Goal: Transaction & Acquisition: Purchase product/service

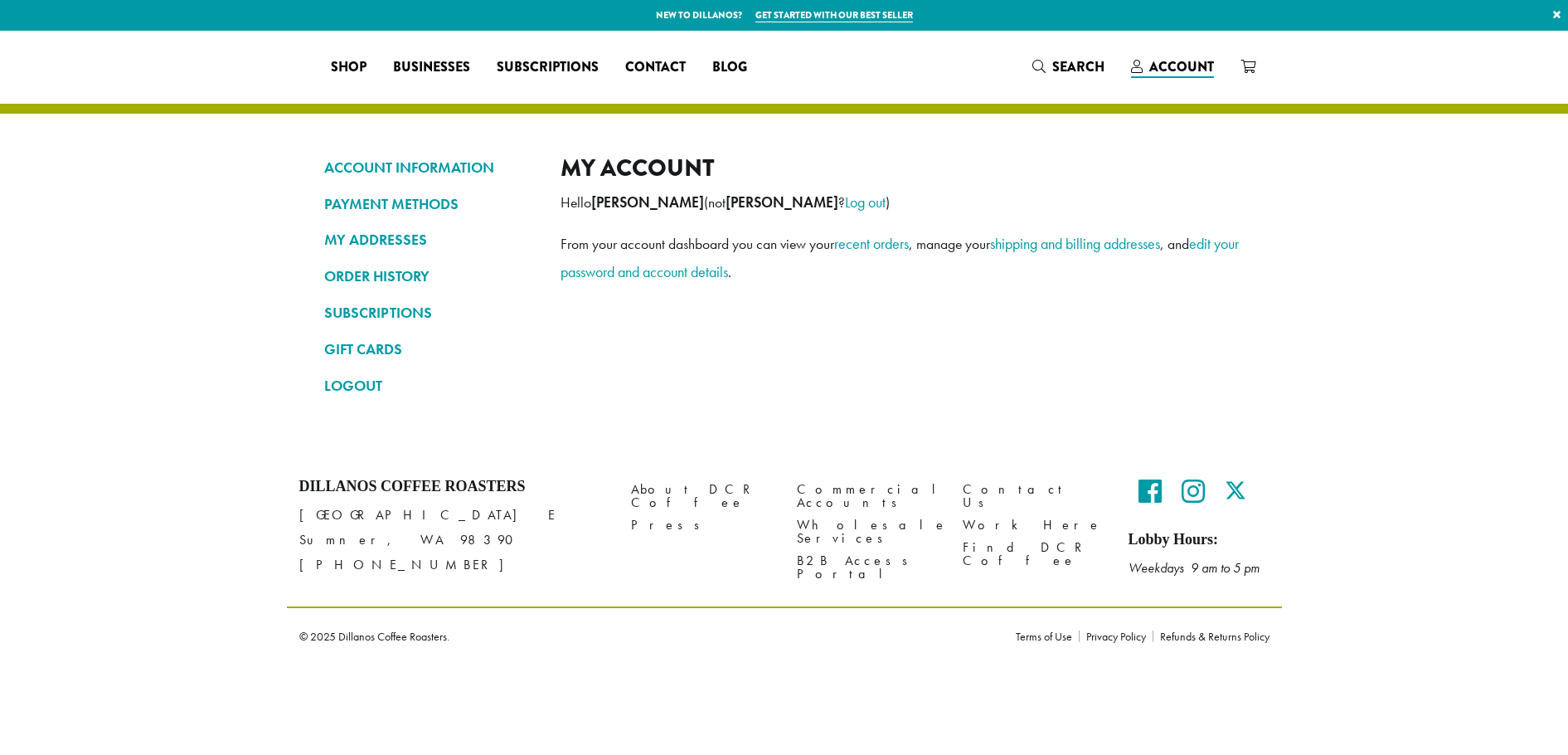
click at [354, 272] on link "ORDER HISTORY" at bounding box center [431, 276] width 212 height 28
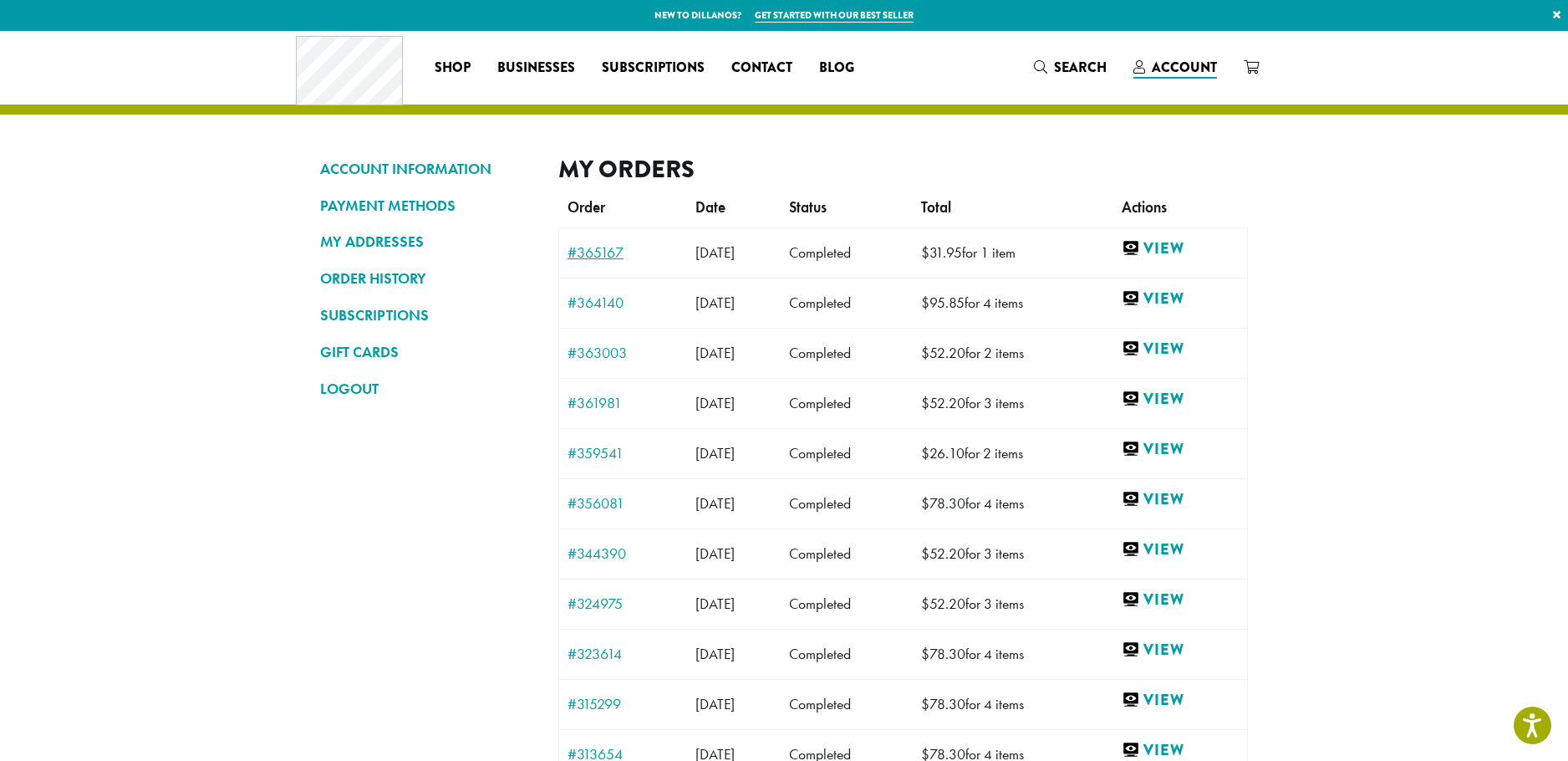
click at [582, 252] on link "#365167" at bounding box center [623, 253] width 112 height 15
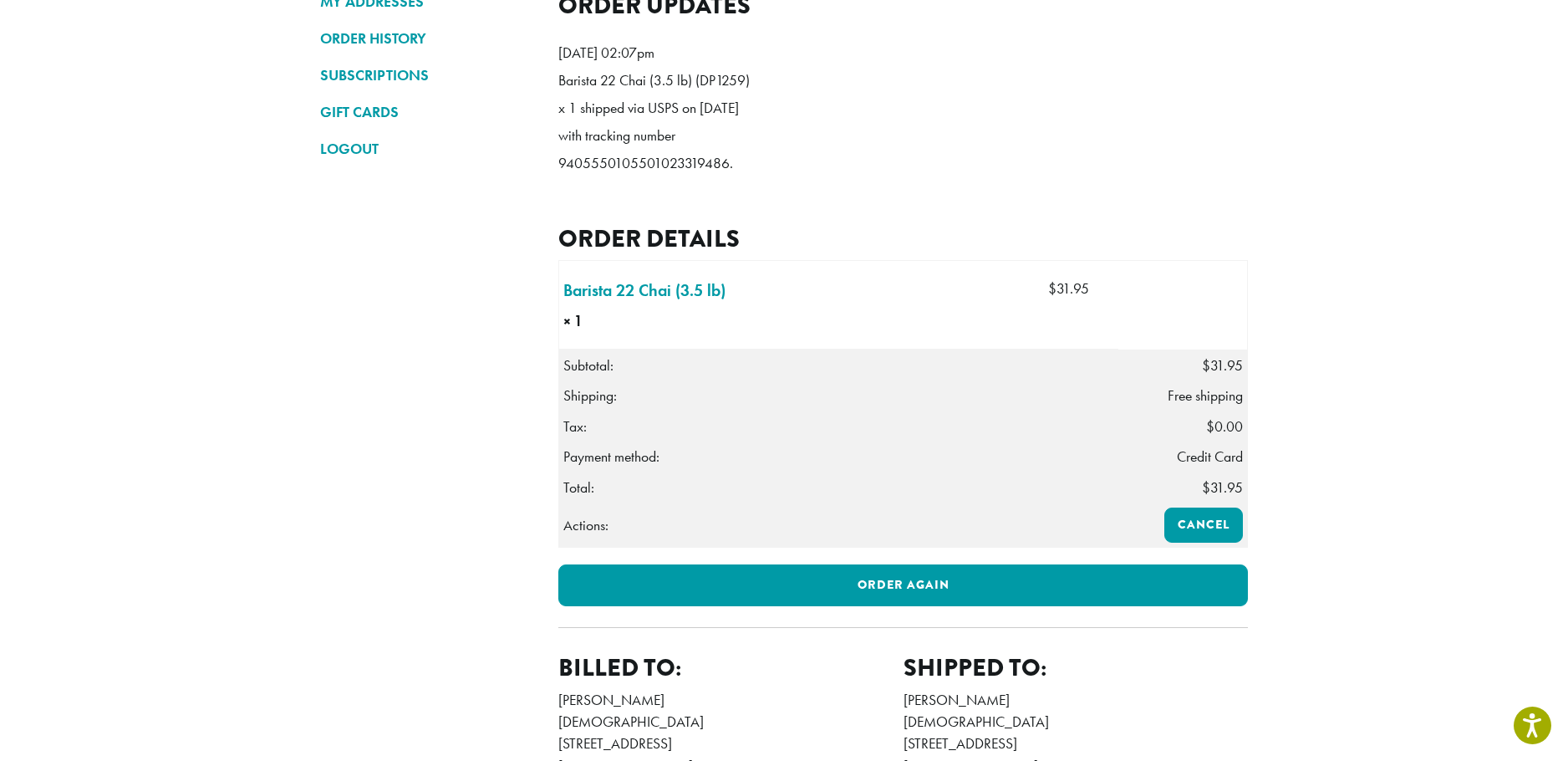
scroll to position [251, 0]
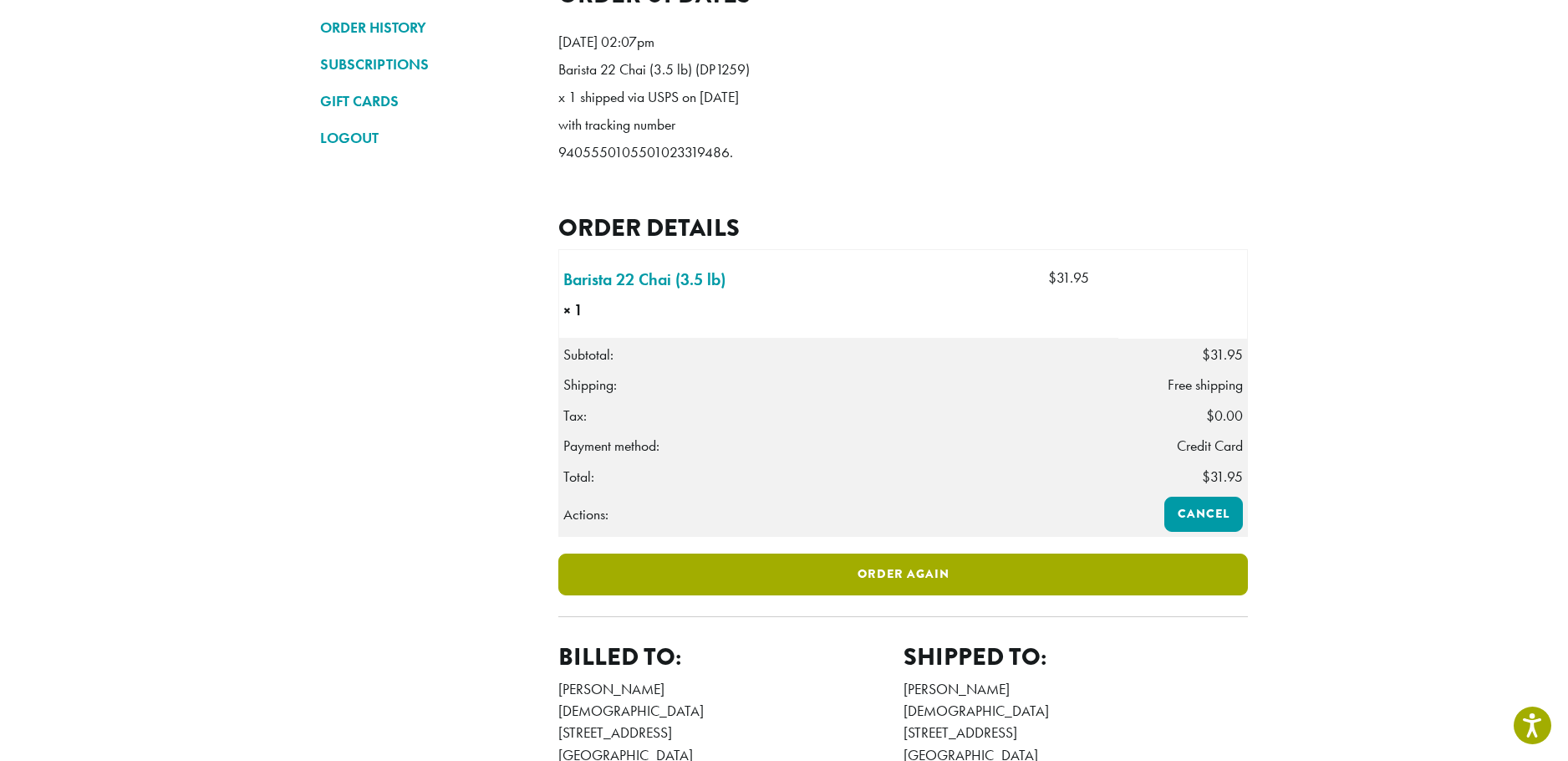
click at [900, 595] on link "Order again" at bounding box center [902, 574] width 690 height 42
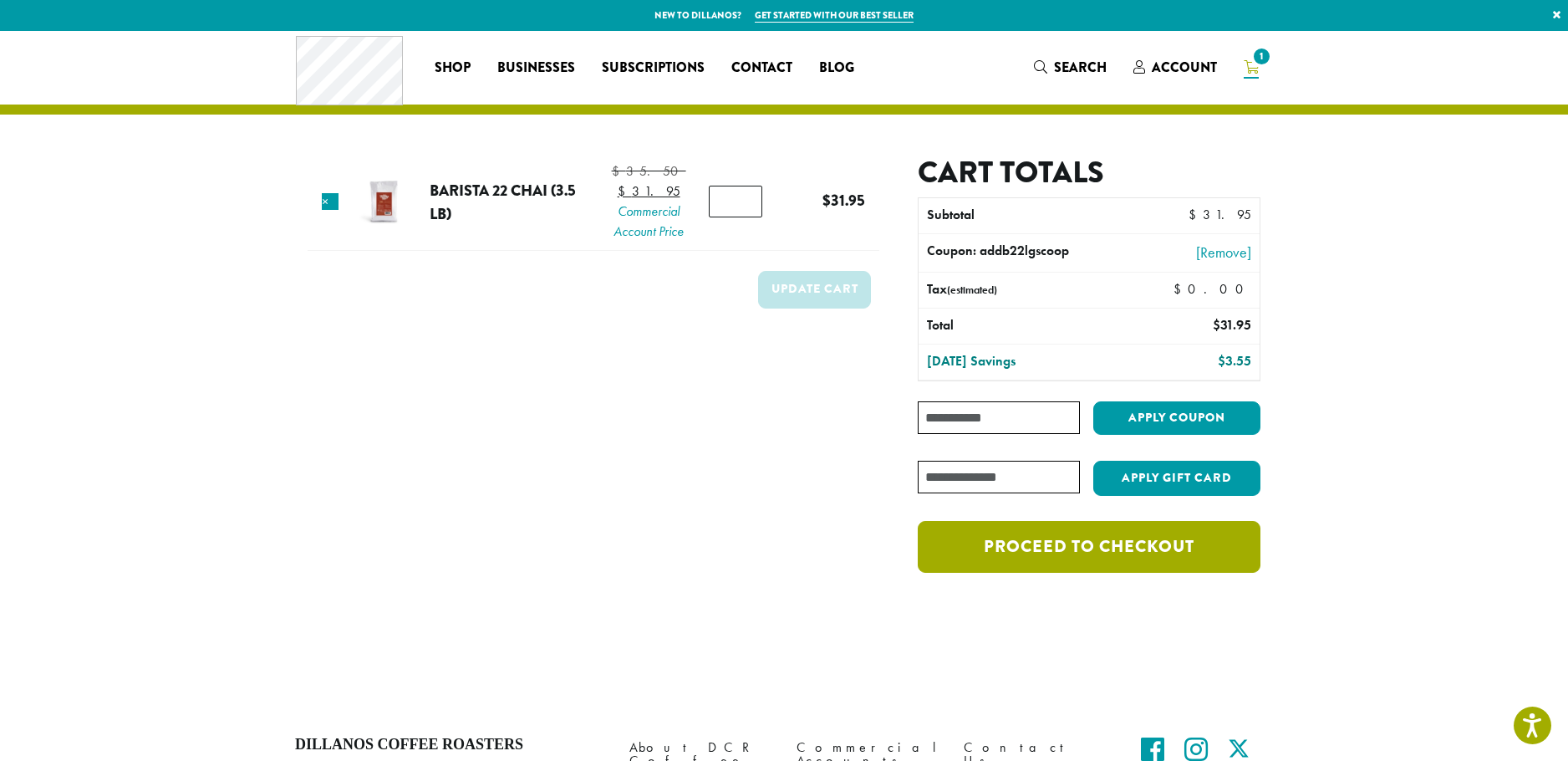
click at [1104, 549] on link "Proceed to checkout" at bounding box center [1088, 546] width 342 height 51
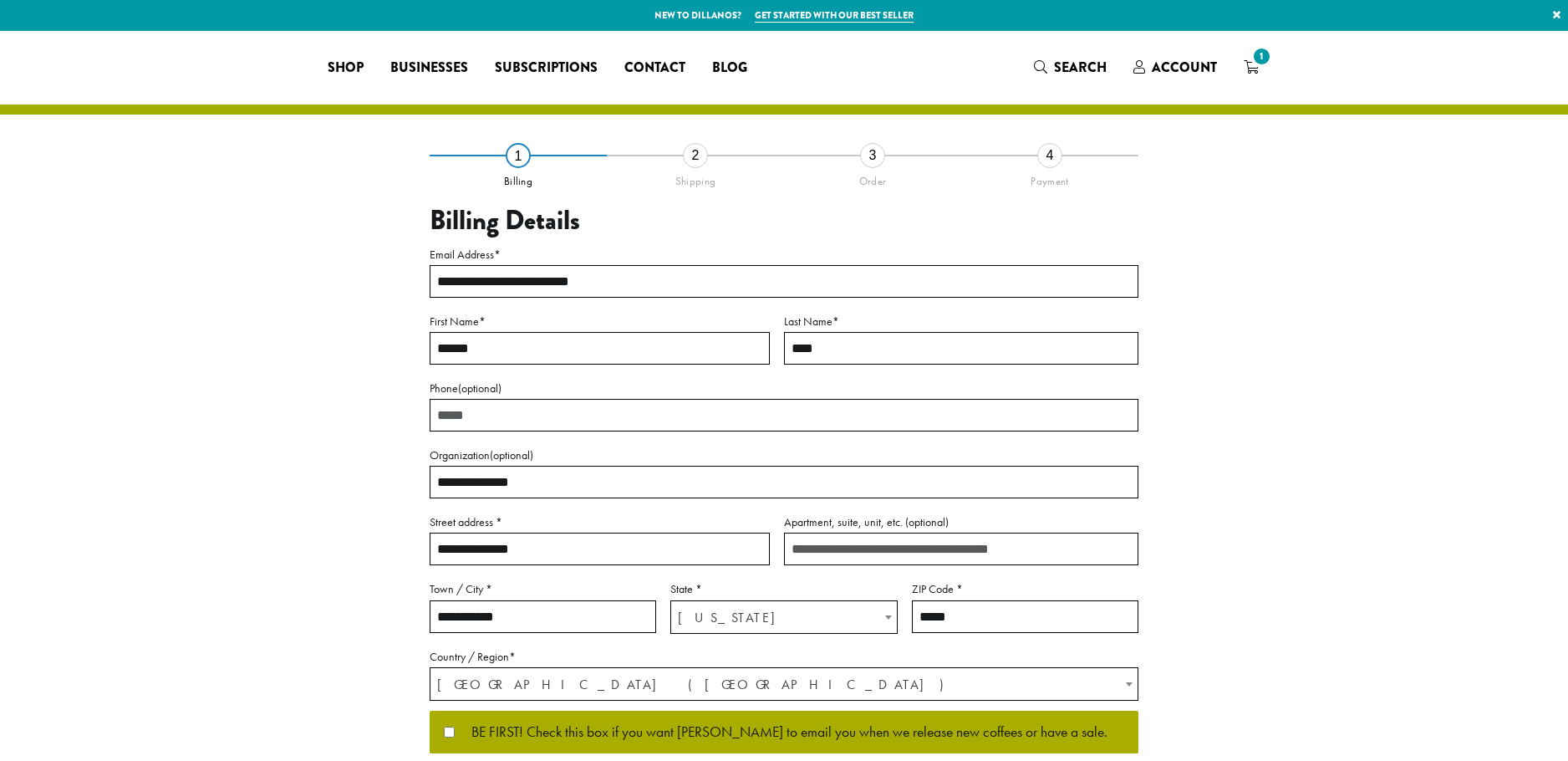
select select "**"
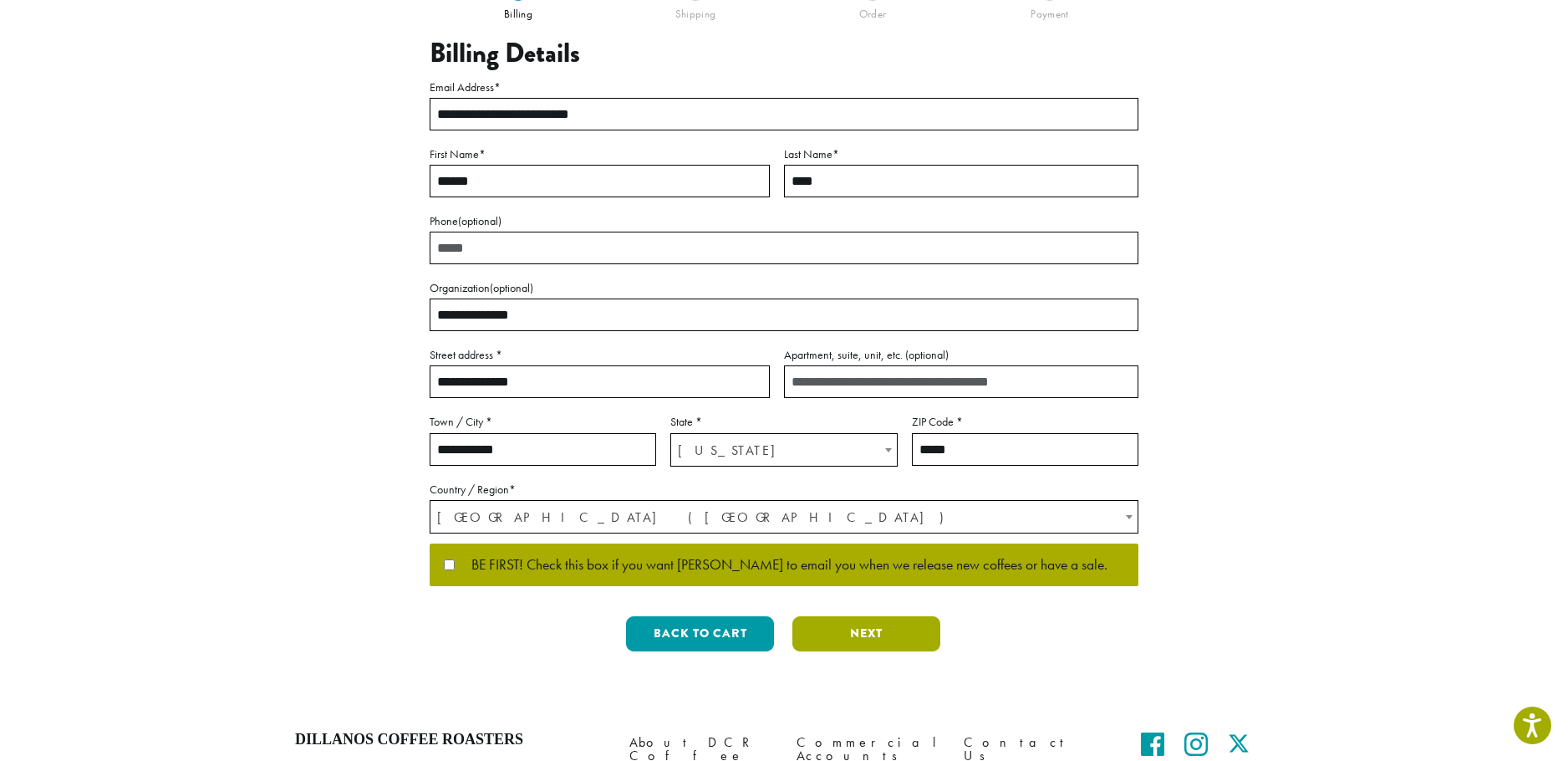
click at [861, 629] on button "Next" at bounding box center [866, 633] width 148 height 35
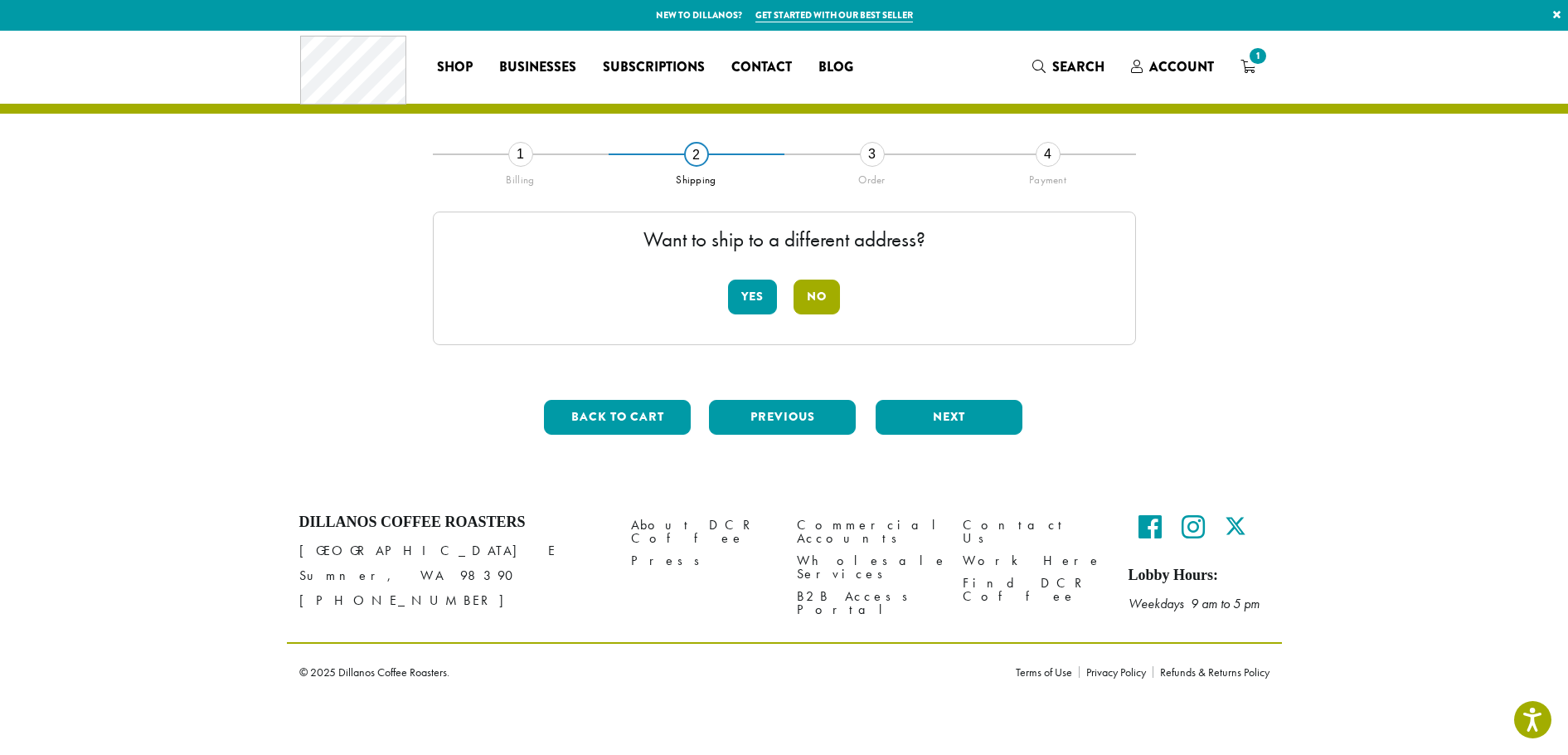
click at [814, 293] on button "No" at bounding box center [817, 296] width 46 height 35
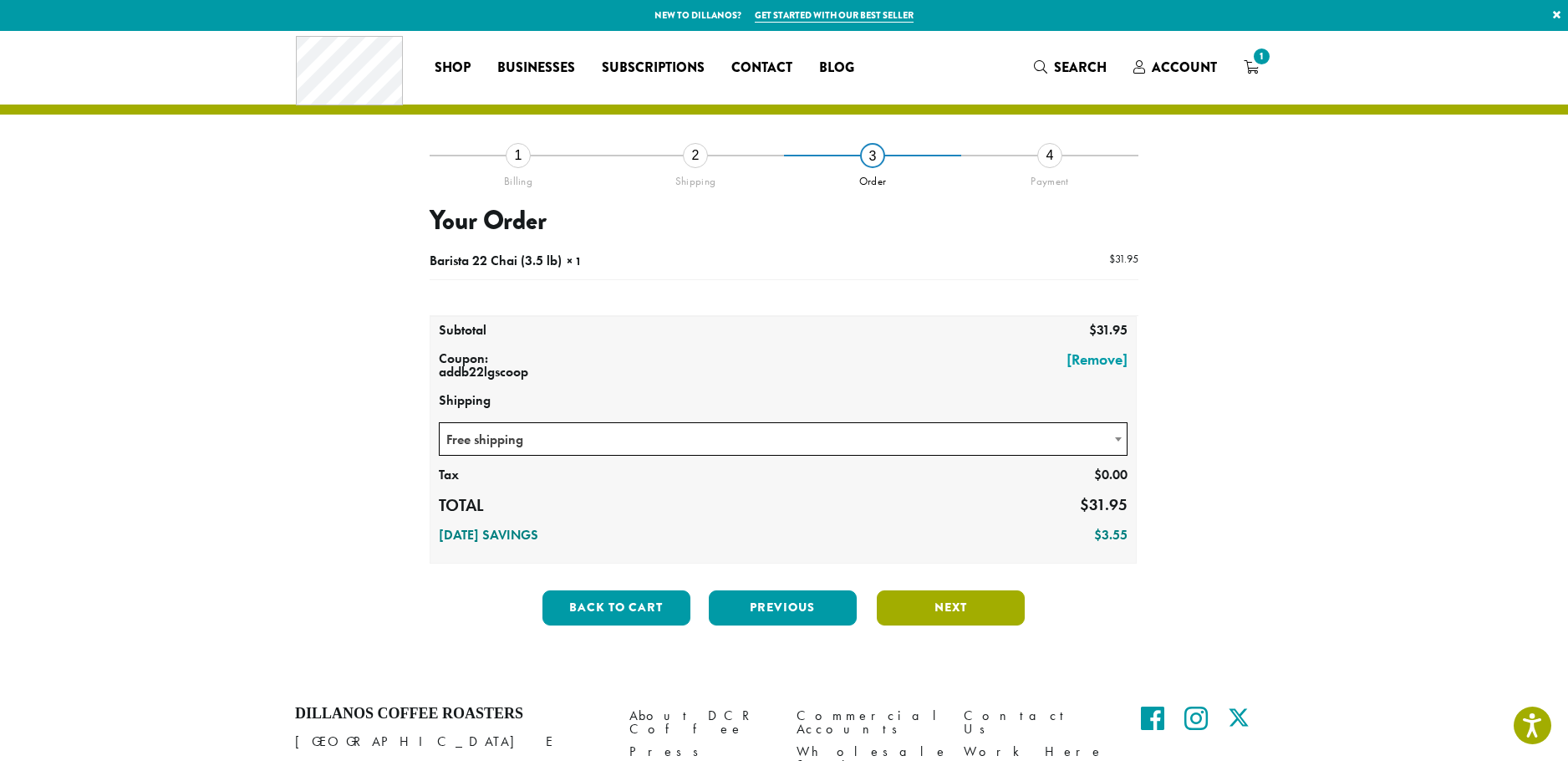
click at [980, 607] on button "Next" at bounding box center [950, 607] width 148 height 35
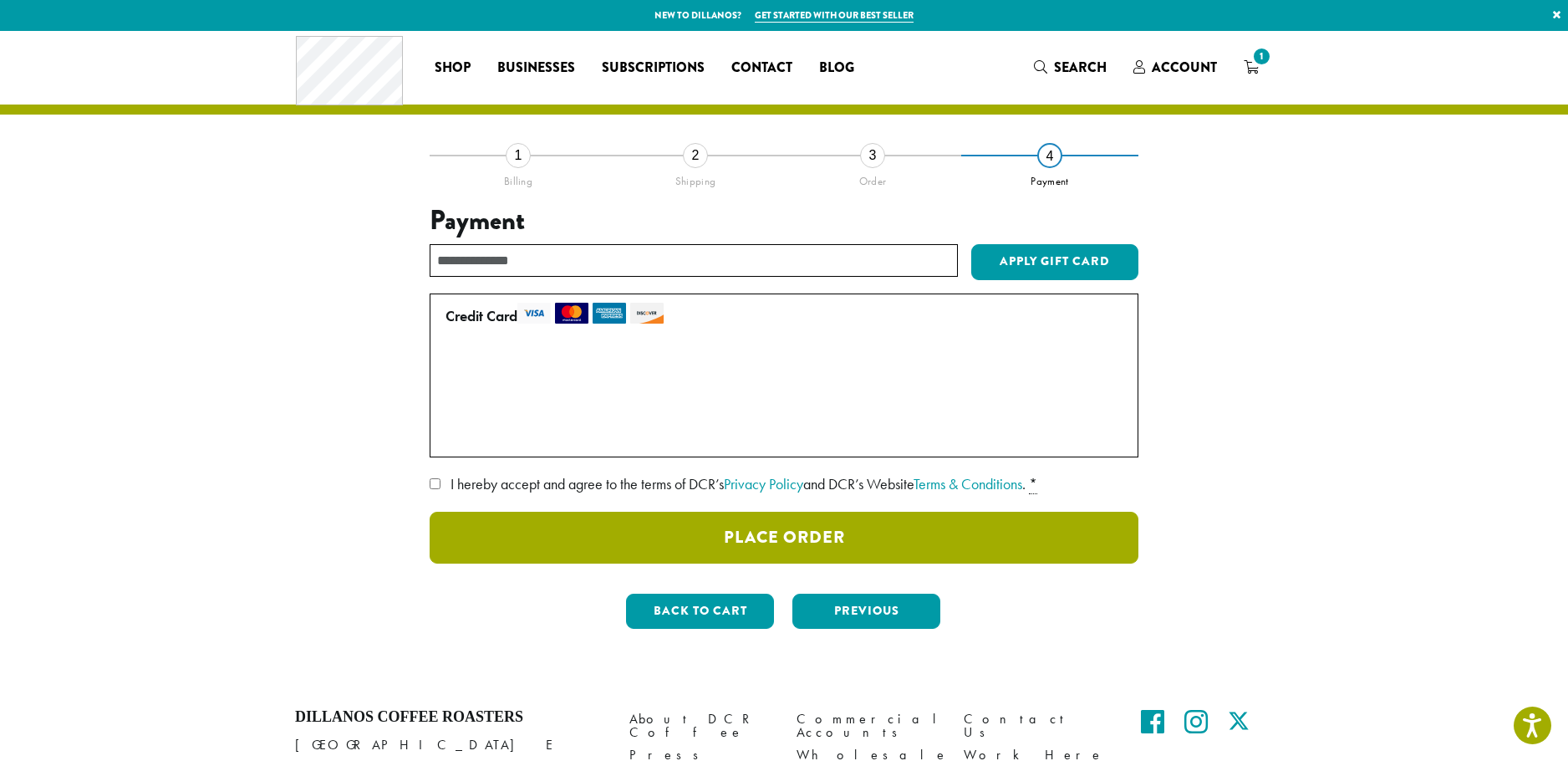
click at [734, 539] on button "Place Order" at bounding box center [784, 537] width 709 height 51
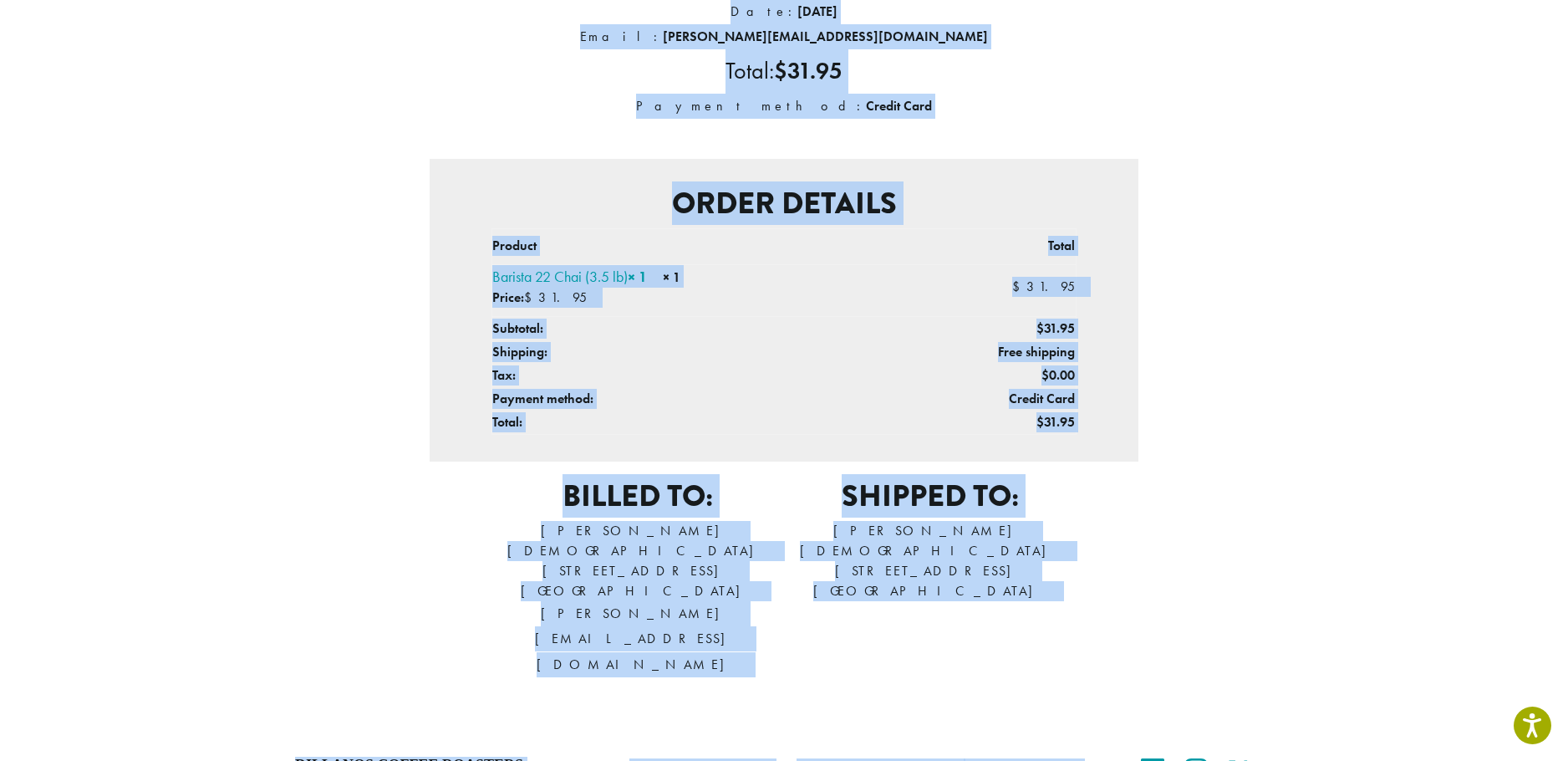
scroll to position [400, 0]
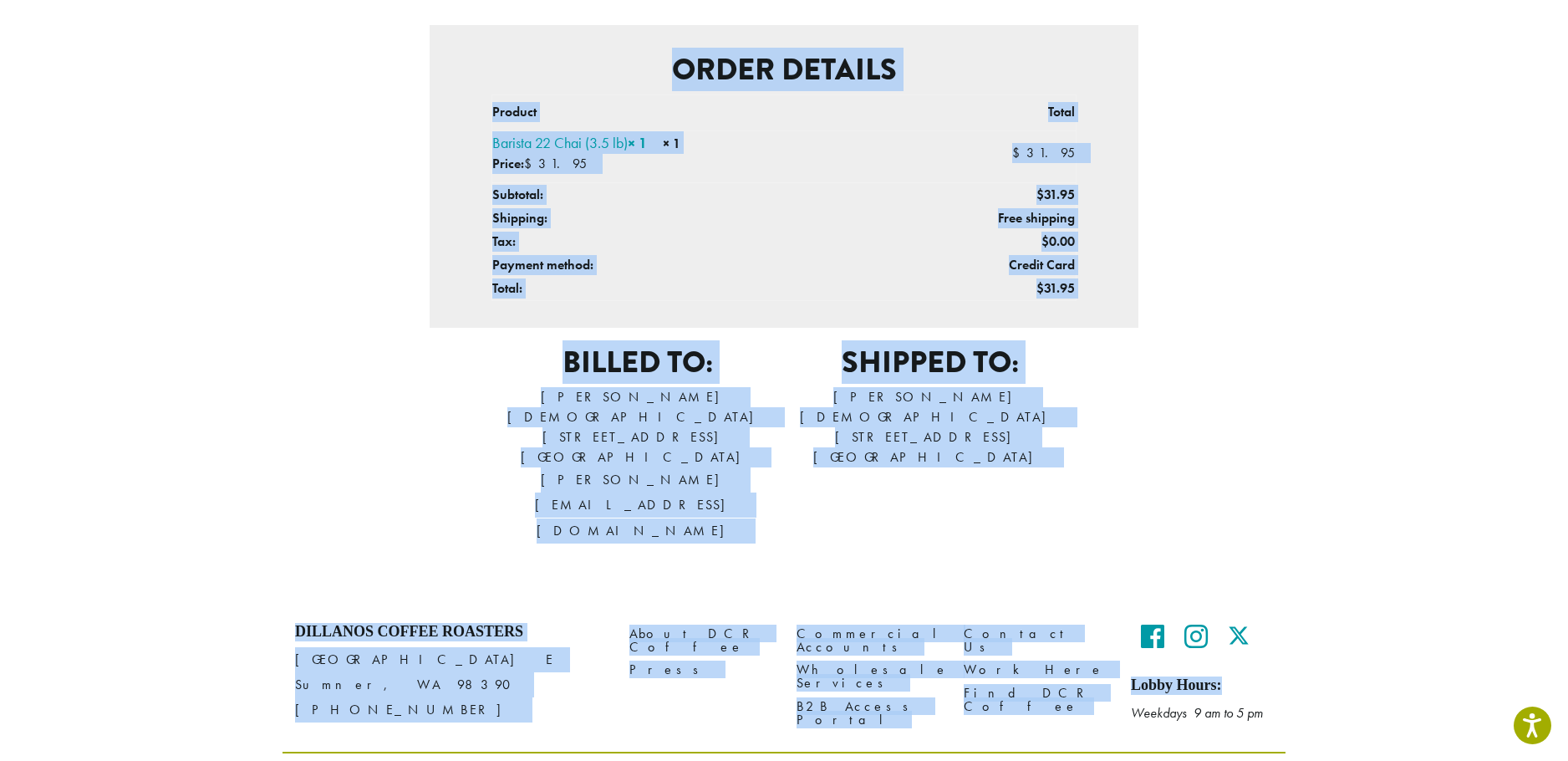
drag, startPoint x: 459, startPoint y: 192, endPoint x: 1209, endPoint y: 484, distance: 804.8
click at [1209, 484] on div "Thank you. Your order has been received. Order number: 366597 Date: [DATE] Emai…" at bounding box center [784, 155] width 953 height 802
